Goal: Information Seeking & Learning: Learn about a topic

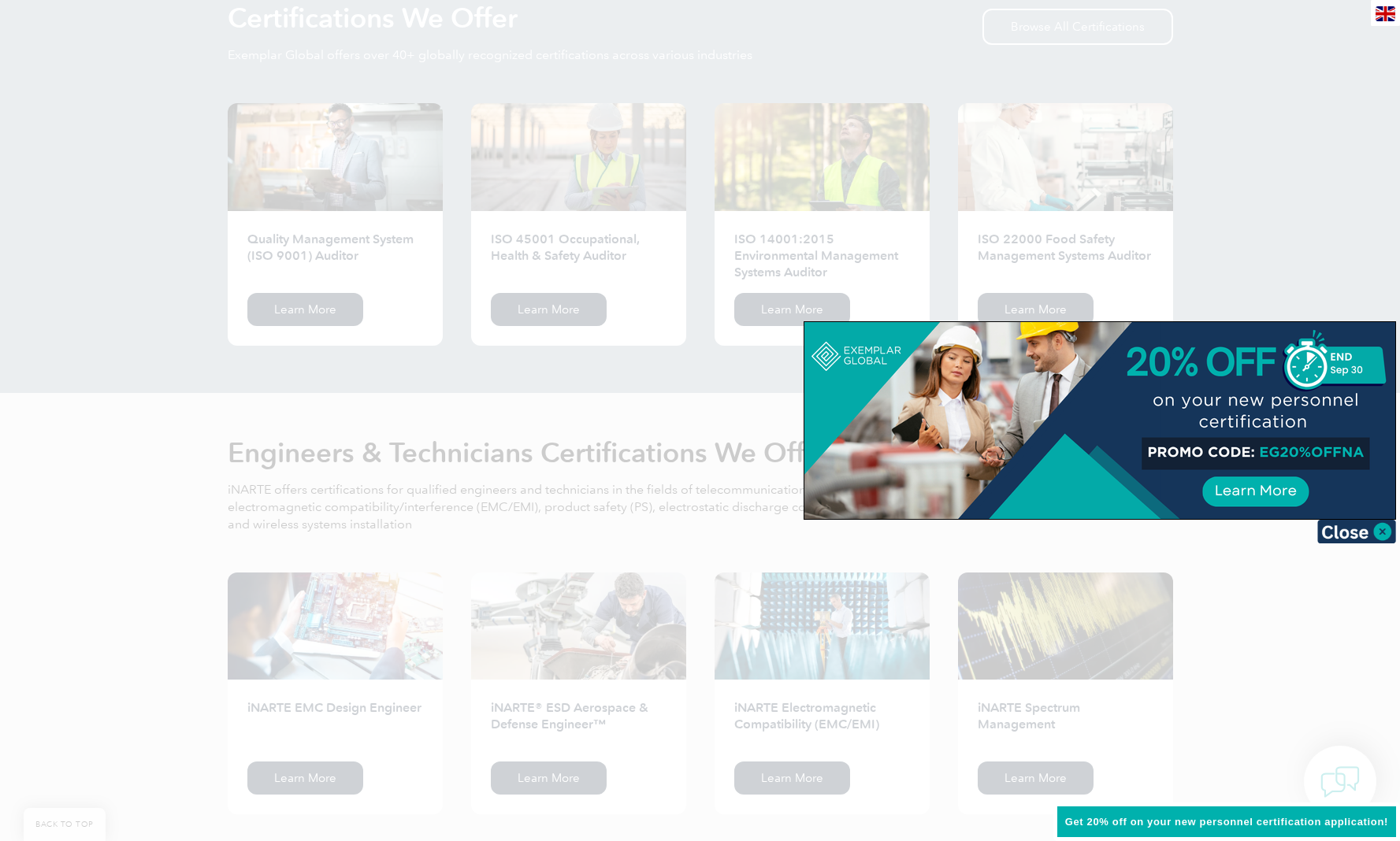
scroll to position [1610, 0]
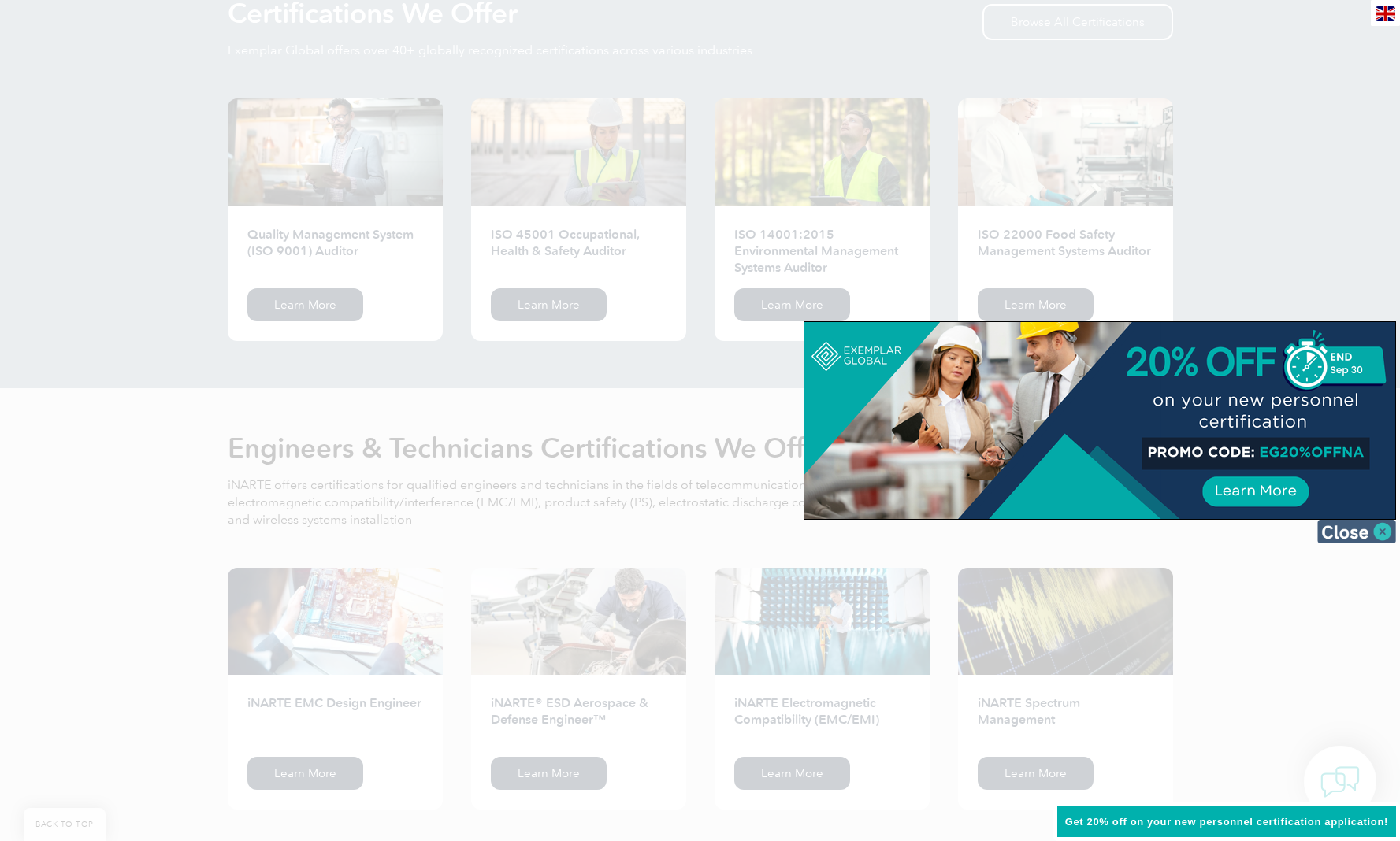
click at [1387, 533] on img at bounding box center [1356, 532] width 79 height 24
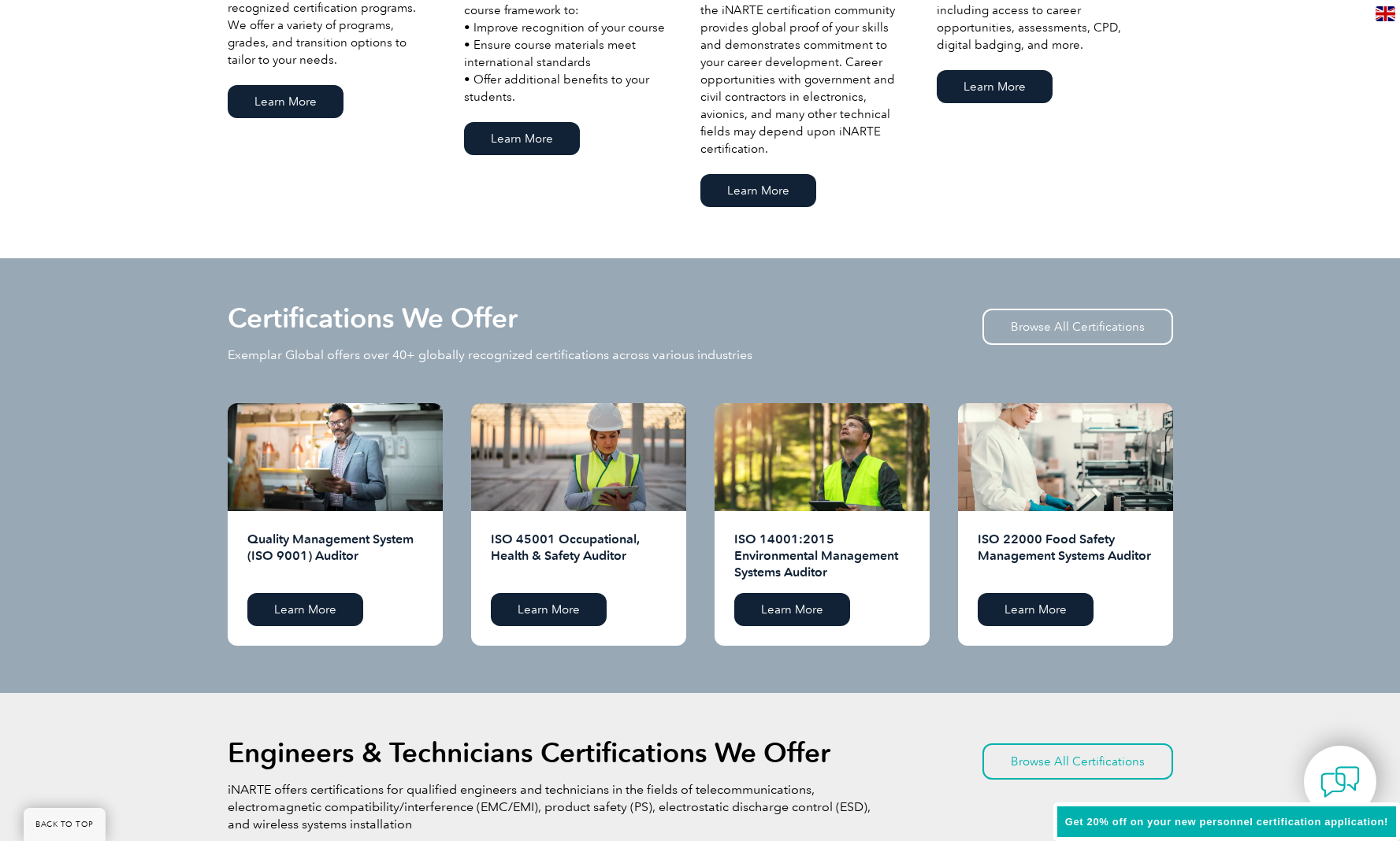
scroll to position [1307, 0]
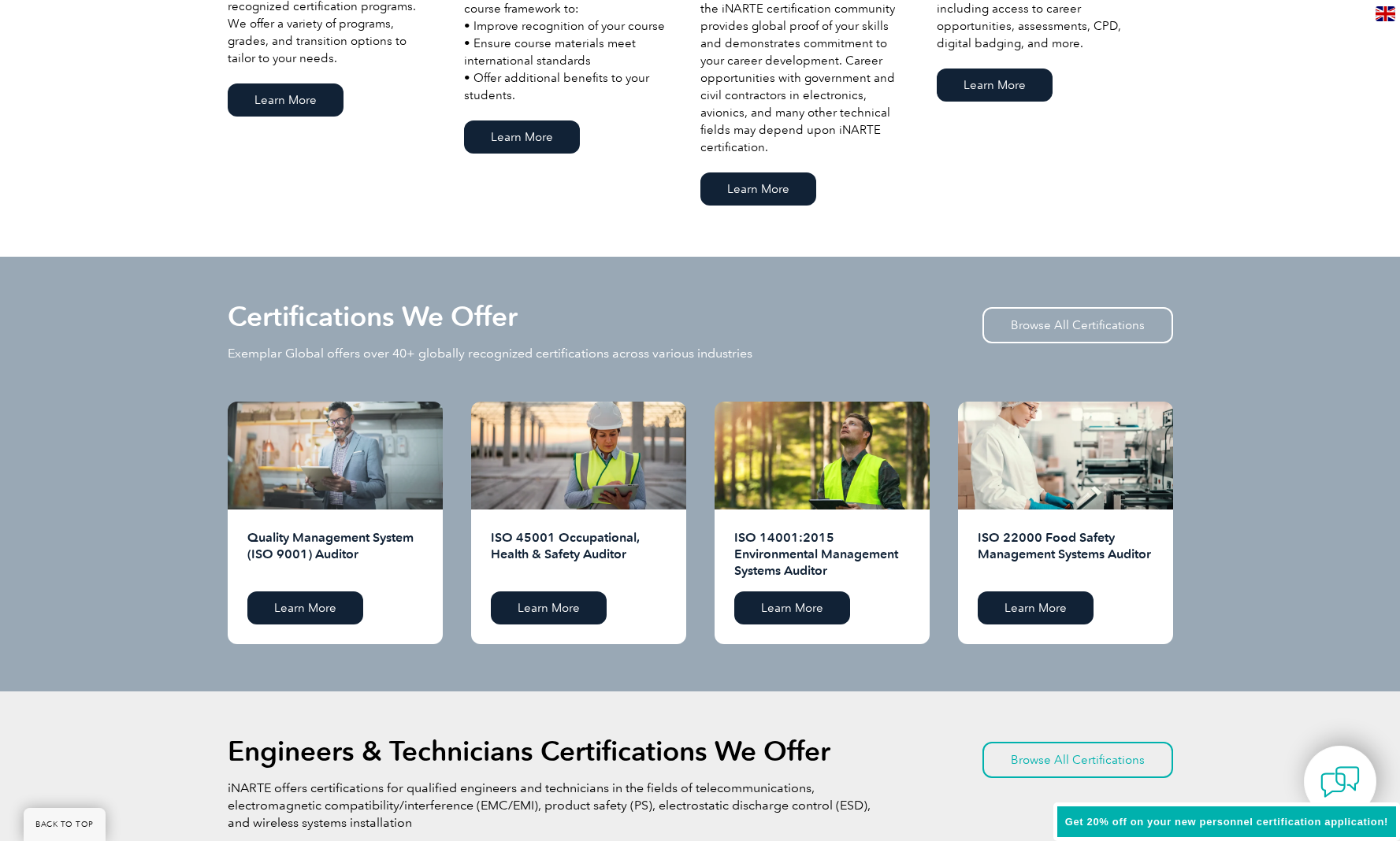
click at [305, 479] on div at bounding box center [336, 456] width 215 height 108
click at [347, 479] on div at bounding box center [336, 456] width 215 height 108
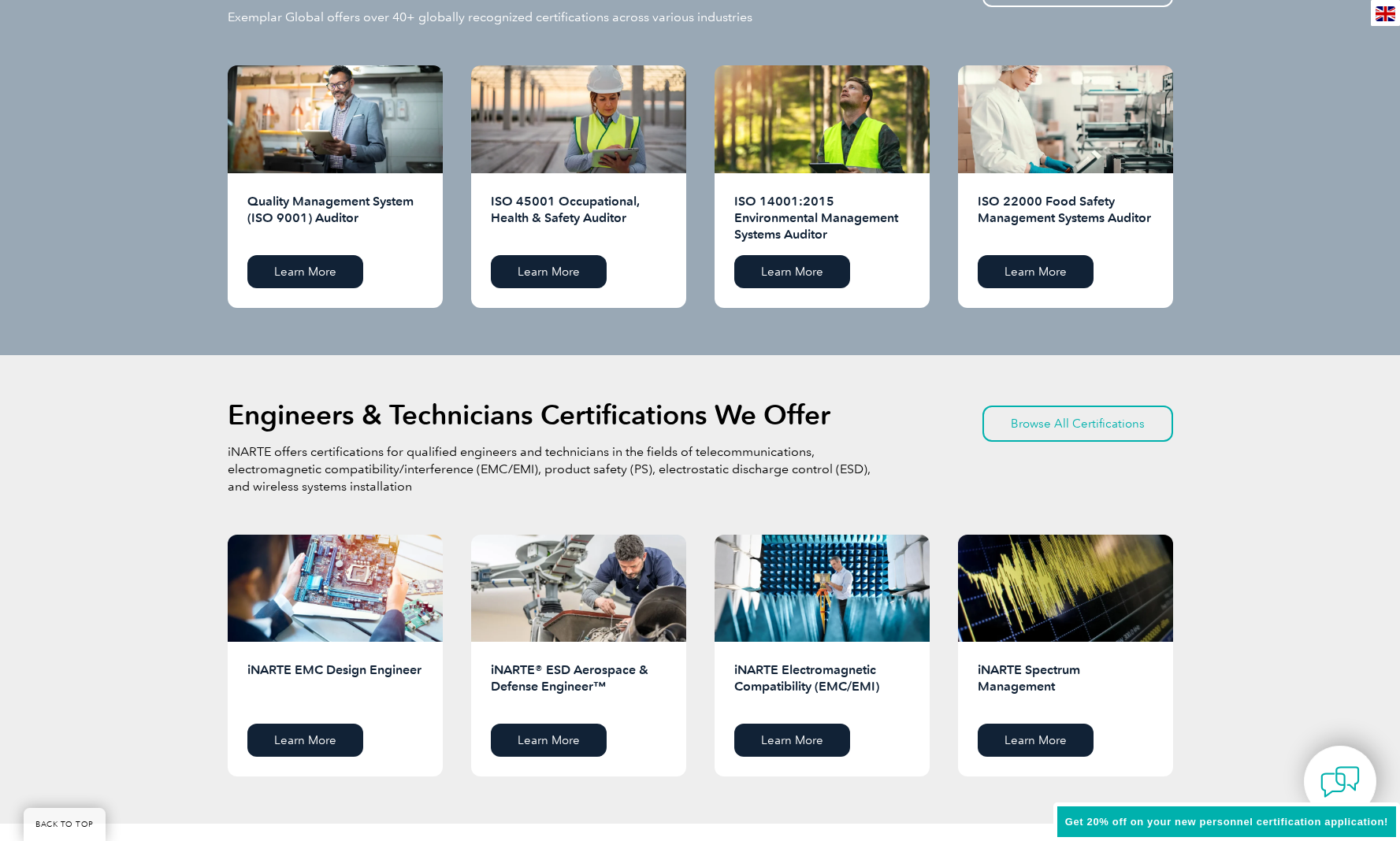
scroll to position [1651, 0]
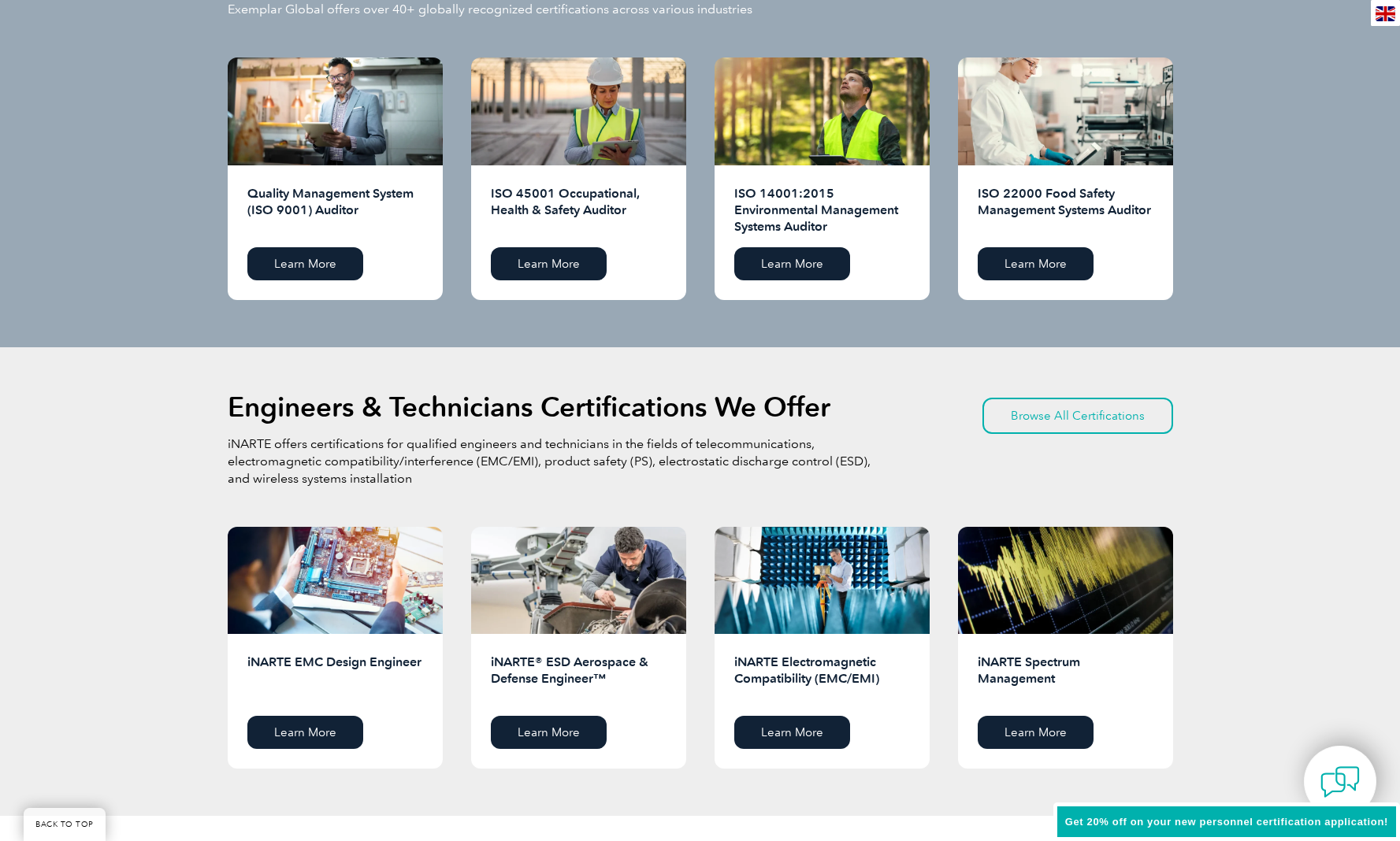
click at [1318, 815] on div "Get 20% off on your new personnel certification application!" at bounding box center [1227, 822] width 347 height 40
click at [1282, 820] on span "Get 20% off on your new personnel certification application!" at bounding box center [1227, 821] width 323 height 12
click at [1155, 813] on div "Get 20% off on your new personnel certification application!" at bounding box center [1227, 822] width 347 height 40
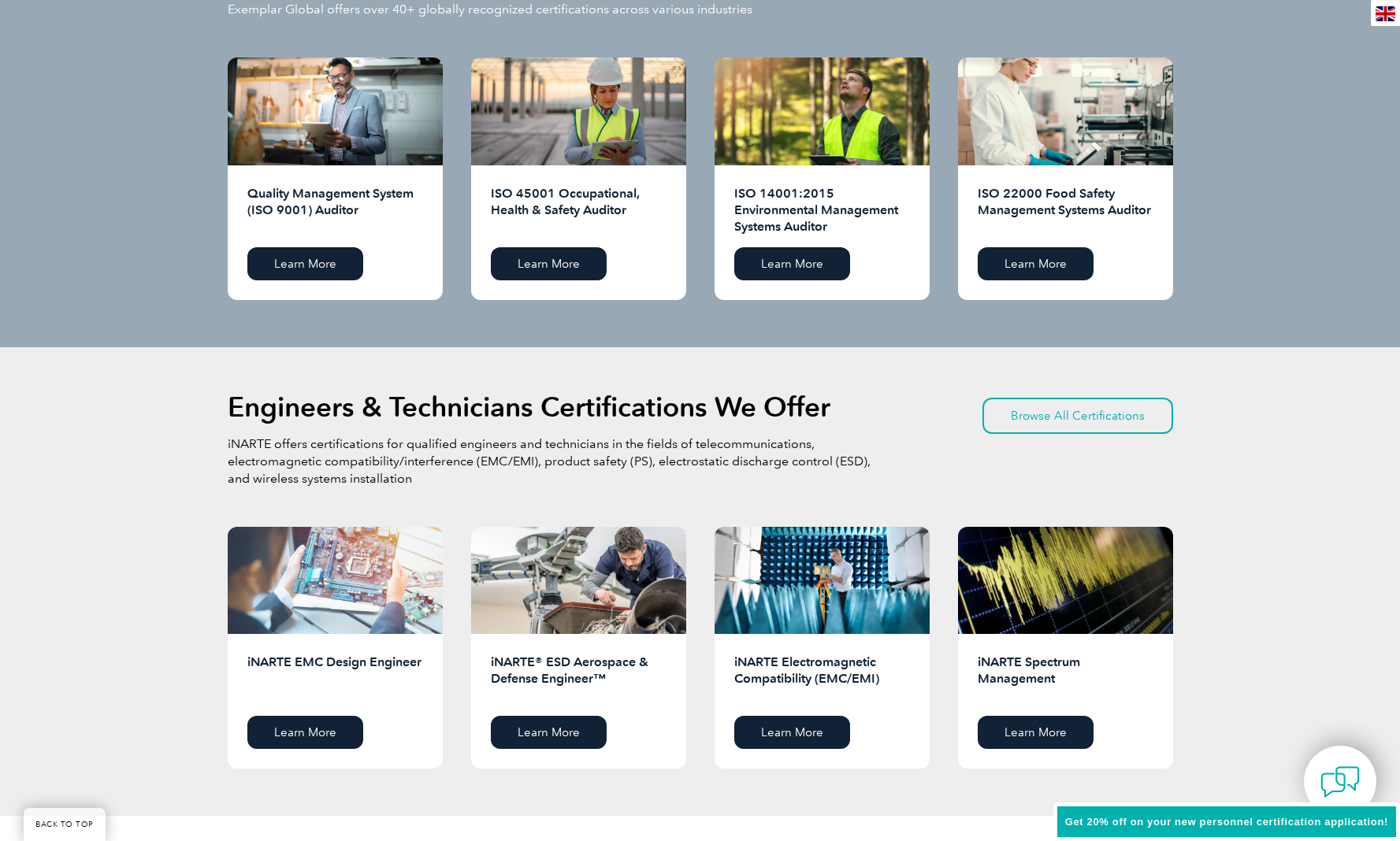
click at [362, 562] on div at bounding box center [336, 581] width 215 height 108
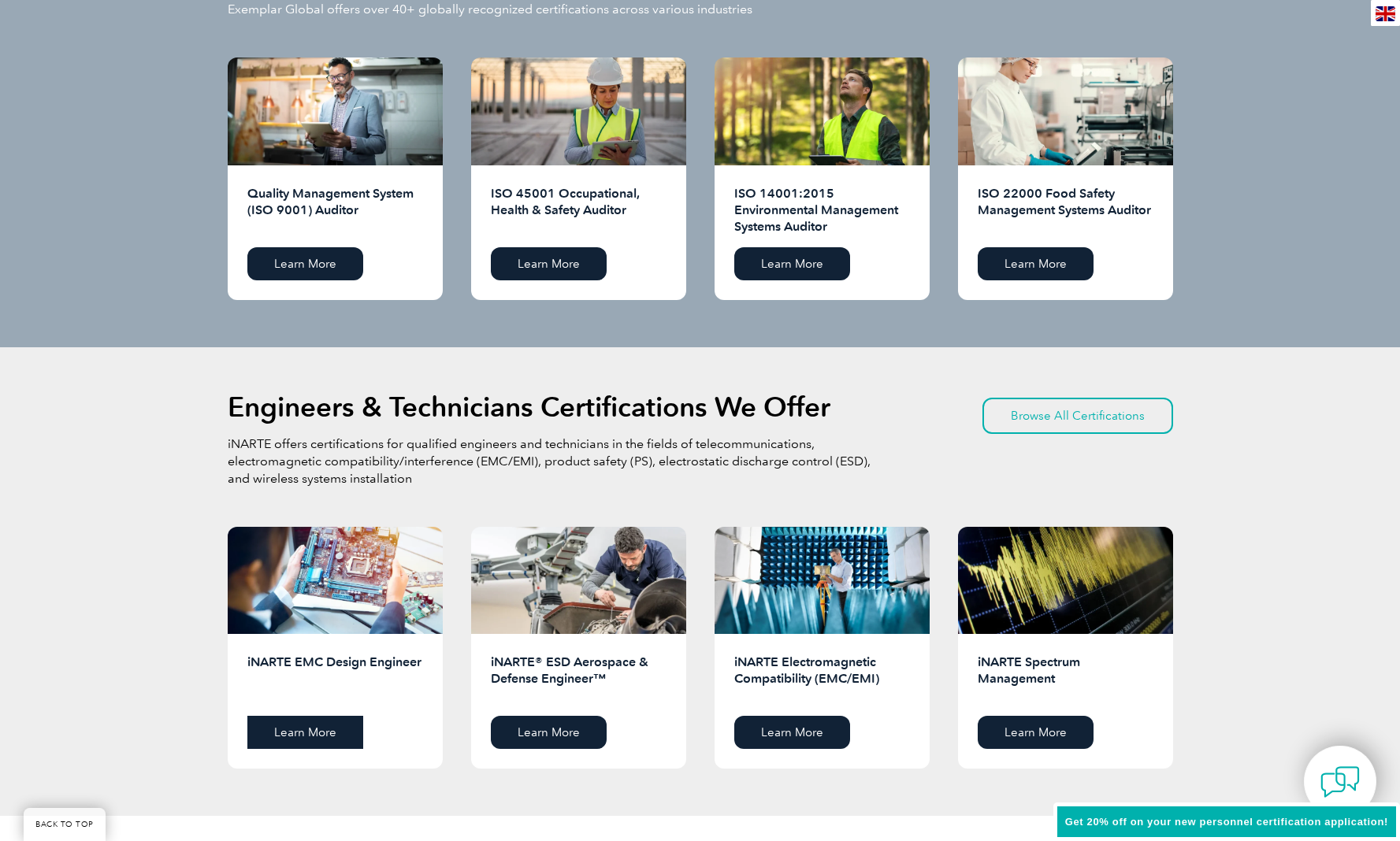
click at [306, 735] on link "Learn More" at bounding box center [305, 733] width 116 height 33
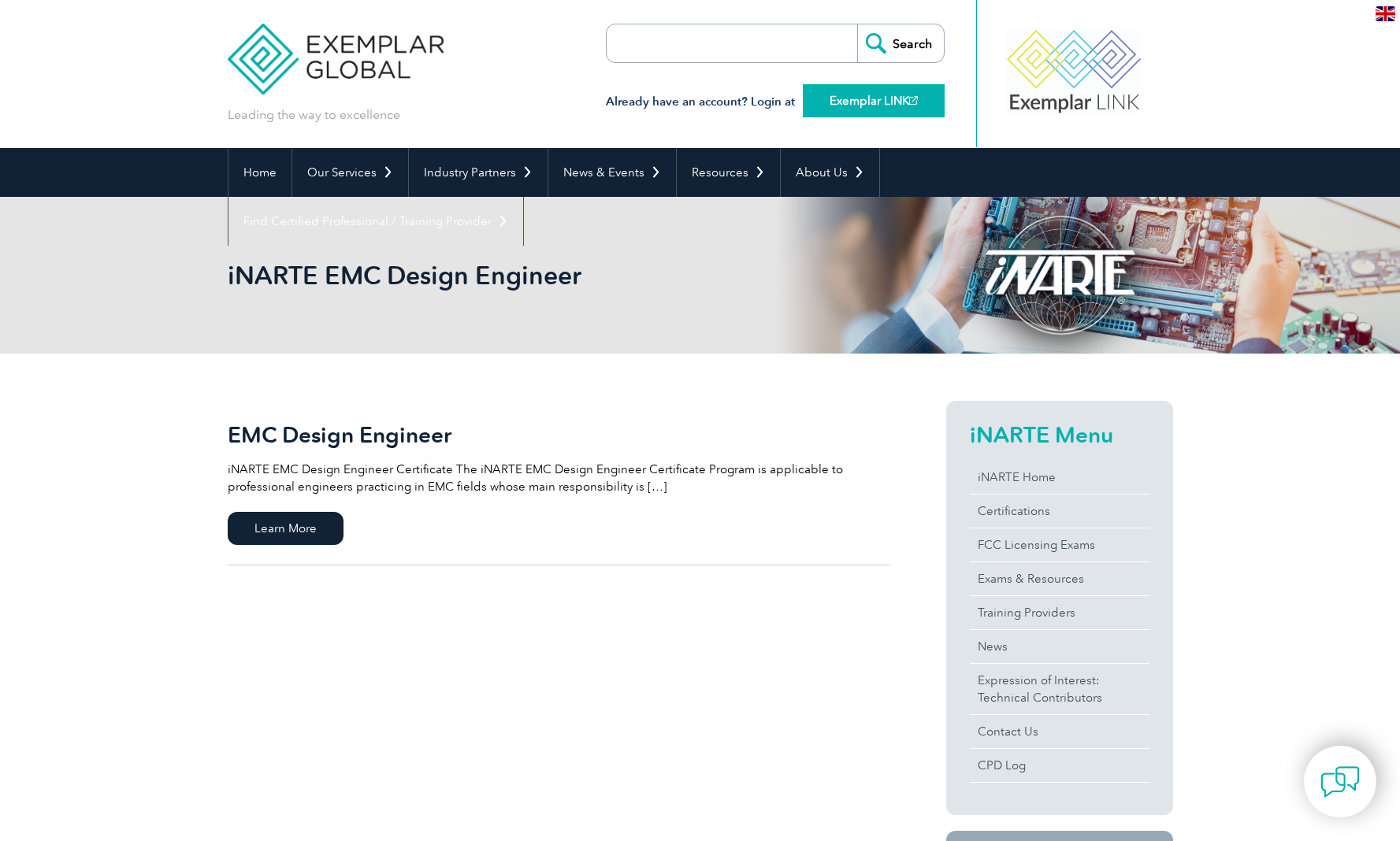
click at [826, 105] on link "Exemplar LINK" at bounding box center [873, 100] width 142 height 33
